Goal: Transaction & Acquisition: Purchase product/service

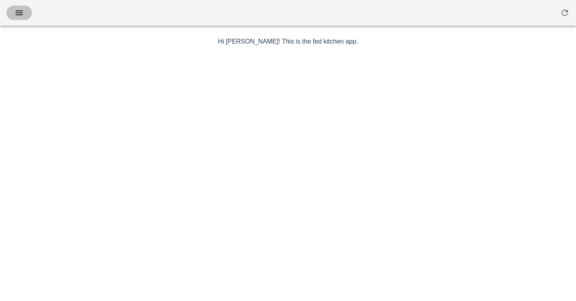
click at [21, 13] on icon "button" at bounding box center [19, 13] width 10 height 10
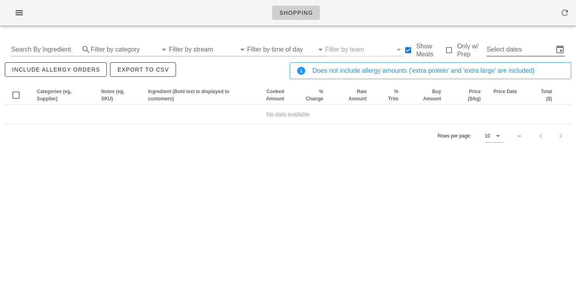
click at [518, 50] on input "Select dates" at bounding box center [520, 49] width 67 height 13
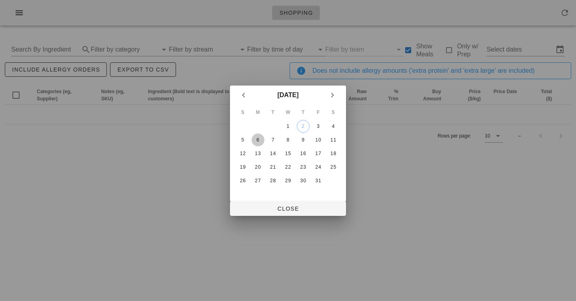
click at [257, 138] on div "6" at bounding box center [257, 140] width 13 height 6
click at [334, 138] on div "11" at bounding box center [333, 140] width 13 height 6
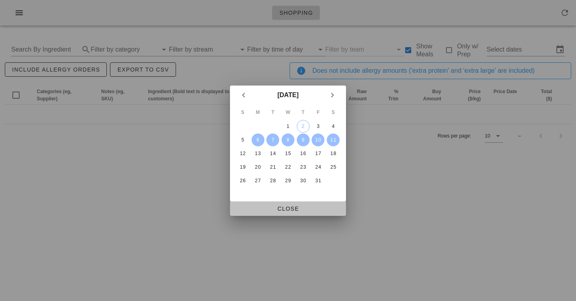
click at [276, 208] on span "Close" at bounding box center [287, 208] width 103 height 6
type input "Mon Oct 6 - Sat Oct 11"
